Goal: Information Seeking & Learning: Learn about a topic

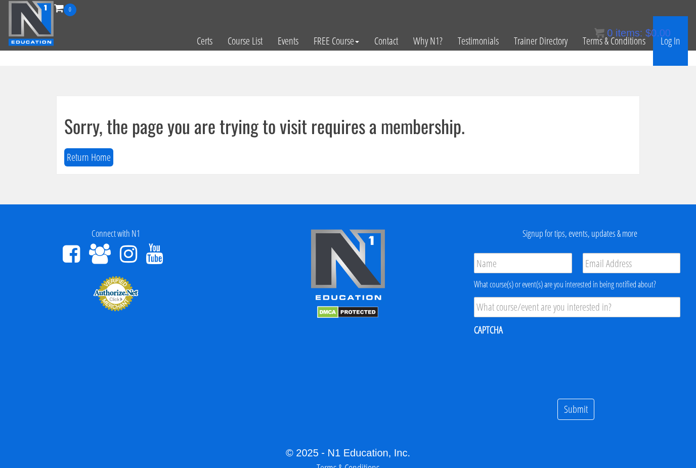
click at [685, 39] on link "Log In" at bounding box center [670, 41] width 35 height 50
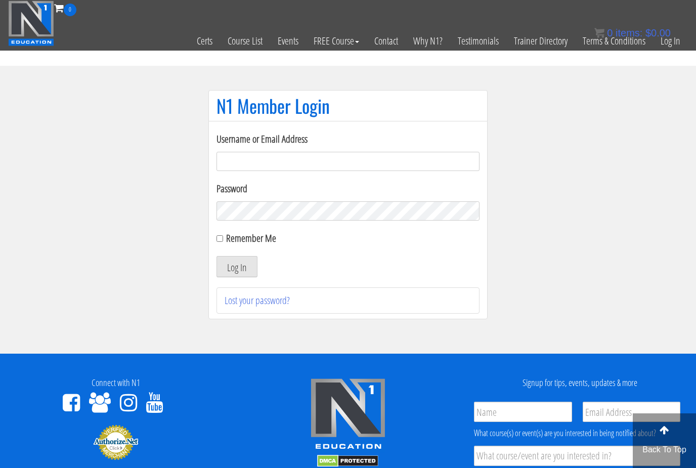
type input "[EMAIL_ADDRESS][DOMAIN_NAME]"
click at [237, 267] on button "Log In" at bounding box center [236, 266] width 41 height 21
click at [229, 276] on button "Log In" at bounding box center [236, 266] width 41 height 21
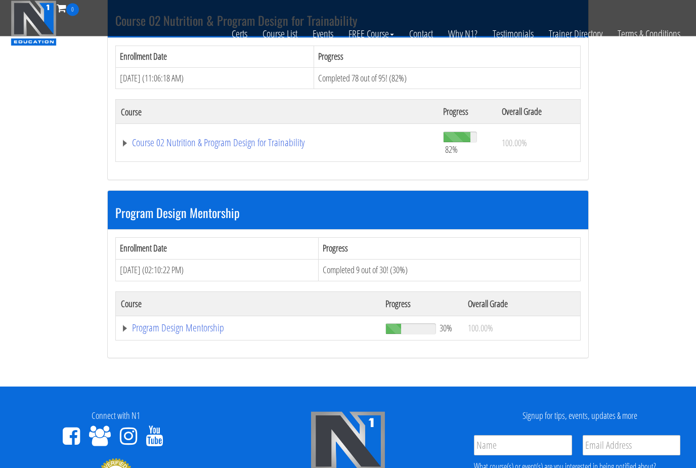
scroll to position [907, 0]
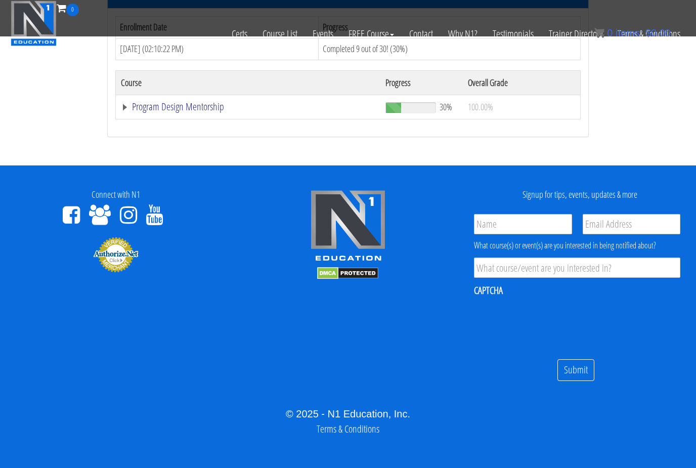
click at [203, 103] on link "Program Design Mentorship" at bounding box center [248, 107] width 254 height 10
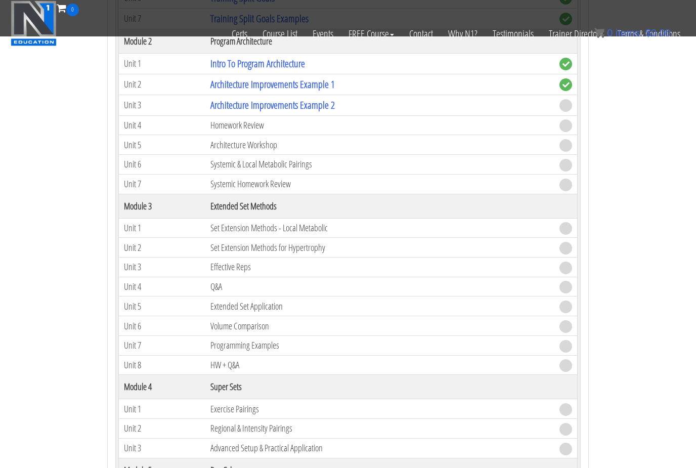
scroll to position [1169, 0]
click at [289, 105] on link "Architecture Improvements Example 2" at bounding box center [272, 106] width 124 height 14
